Goal: Information Seeking & Learning: Check status

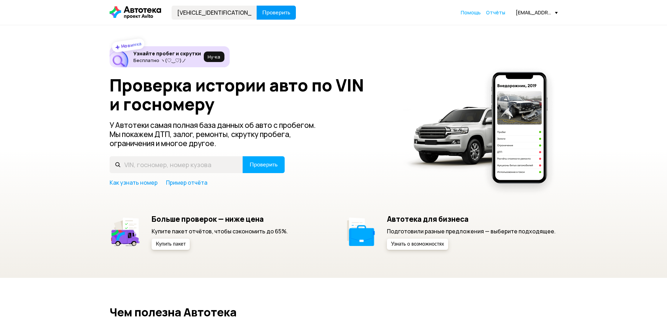
type input "YV1FZARCDH1026266"
click at [269, 13] on span "Проверить" at bounding box center [276, 13] width 28 height 6
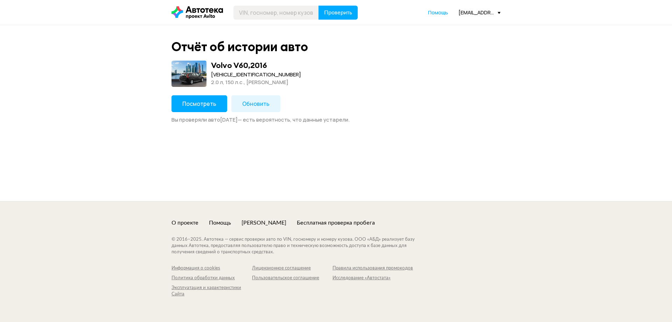
click at [179, 101] on button "Посмотреть" at bounding box center [199, 103] width 56 height 17
click at [196, 108] on button "Посмотреть" at bounding box center [199, 103] width 56 height 17
click at [198, 101] on span "Посмотреть" at bounding box center [199, 104] width 34 height 8
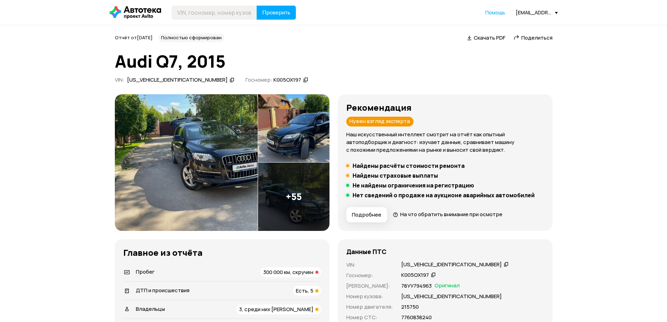
click at [271, 264] on li "Пробег 300 000 км, скручен" at bounding box center [222, 272] width 198 height 18
click at [275, 270] on span "300 000 км, скручен" at bounding box center [288, 271] width 50 height 7
click at [273, 190] on img at bounding box center [293, 196] width 71 height 68
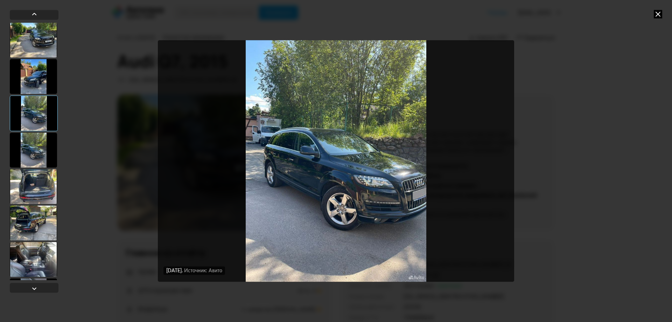
click at [28, 254] on div at bounding box center [33, 258] width 47 height 35
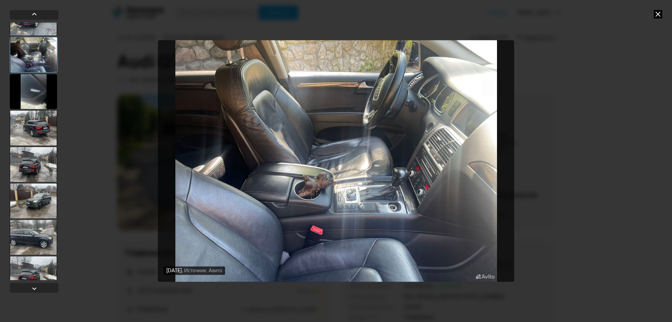
scroll to position [210, 0]
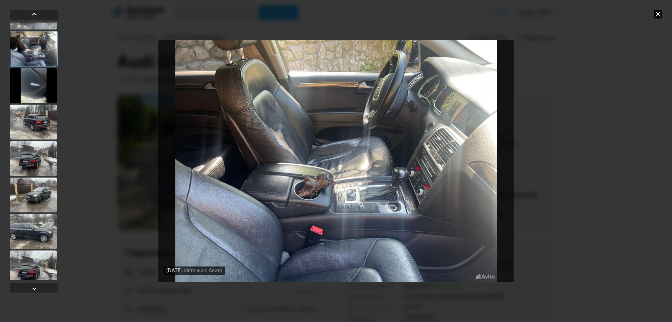
click at [51, 82] on div at bounding box center [33, 85] width 47 height 35
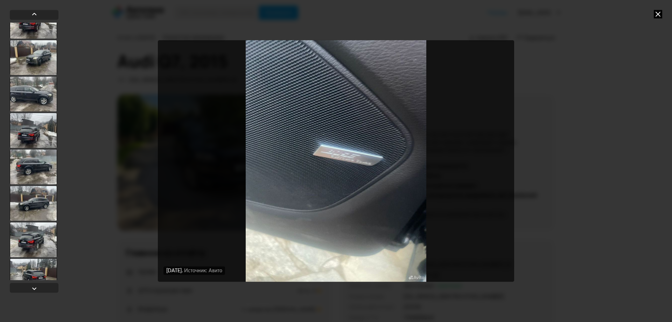
scroll to position [350, 0]
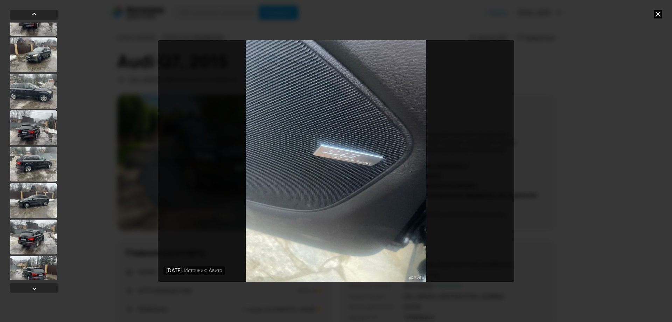
click at [42, 158] on div at bounding box center [33, 163] width 47 height 35
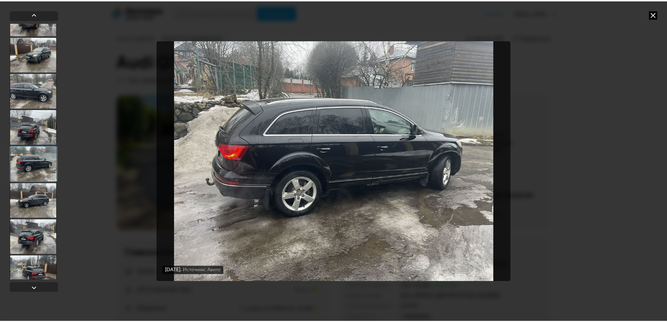
scroll to position [349, 0]
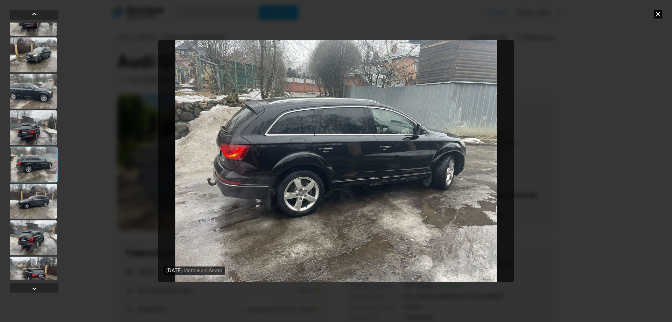
click at [43, 111] on div at bounding box center [33, 127] width 47 height 35
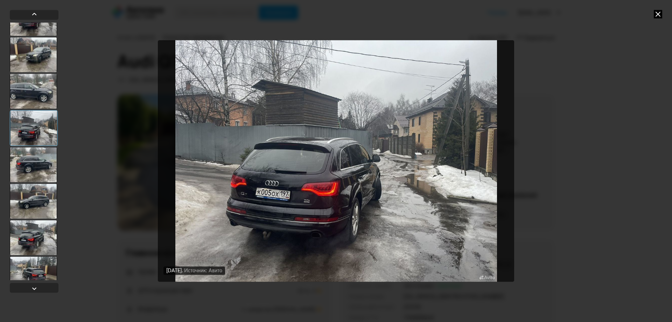
click at [575, 146] on div "[DATE] Источник: Авито [DATE] Источник: Авито [DATE] Источник: Авито [DATE] Ист…" at bounding box center [336, 161] width 672 height 322
click at [590, 146] on div "[DATE] Источник: Авито [DATE] Источник: Авито [DATE] Источник: Авито [DATE] Ист…" at bounding box center [336, 161] width 672 height 322
click at [656, 13] on icon at bounding box center [658, 14] width 8 height 8
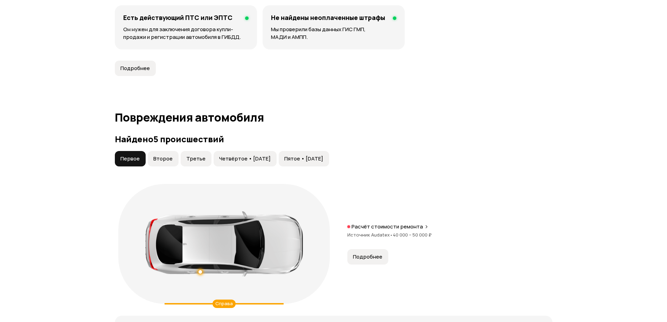
scroll to position [700, 0]
